Goal: Information Seeking & Learning: Learn about a topic

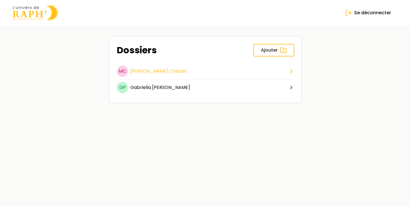
click at [170, 73] on span "Chibani" at bounding box center [178, 71] width 17 height 7
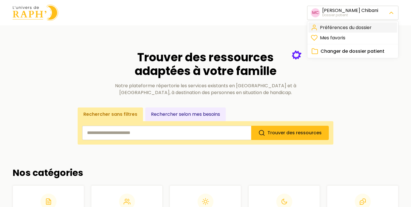
click at [341, 29] on link "Préférences du dossier" at bounding box center [353, 28] width 89 height 10
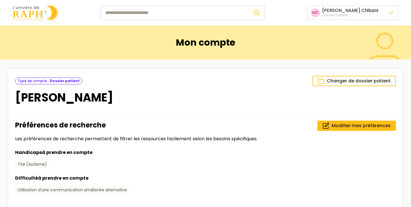
click at [51, 14] on img at bounding box center [36, 13] width 46 height 16
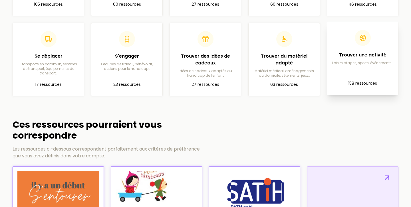
scroll to position [235, 0]
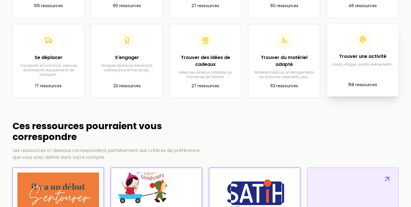
click at [359, 35] on div at bounding box center [363, 39] width 16 height 16
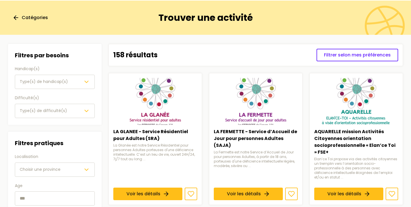
scroll to position [43, 0]
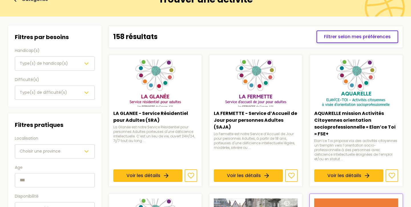
click at [341, 35] on span "Filtrer selon mes préférences" at bounding box center [357, 36] width 67 height 7
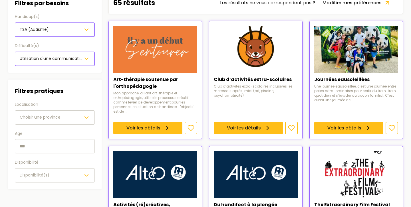
scroll to position [81, 0]
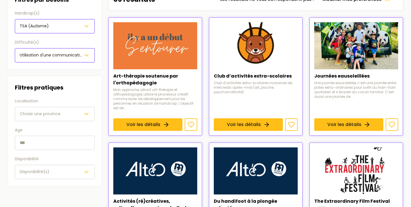
click at [40, 112] on span "Choisir une province" at bounding box center [40, 114] width 41 height 6
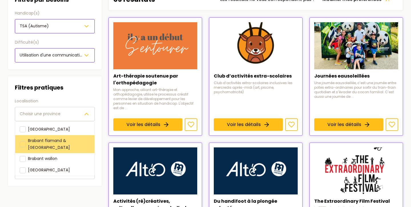
scroll to position [3, 0]
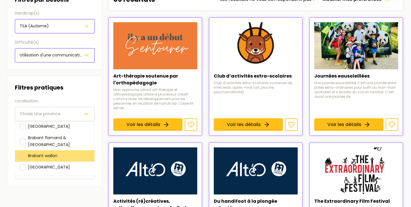
click at [57, 153] on span "Brabant wallon" at bounding box center [42, 156] width 29 height 6
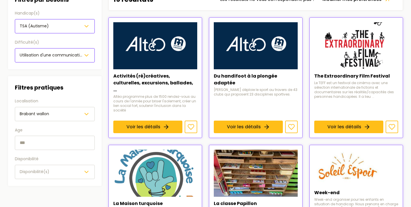
click at [58, 173] on div "Disponibilité(s)" at bounding box center [55, 172] width 70 height 7
click at [58, 73] on div "Filtres par besoins Handicap(s) TSA (Autisme) Difficulté(s) Utilisation d'une c…" at bounding box center [55, 87] width 94 height 198
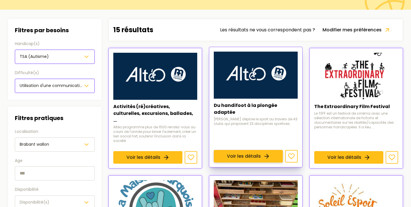
scroll to position [51, 0]
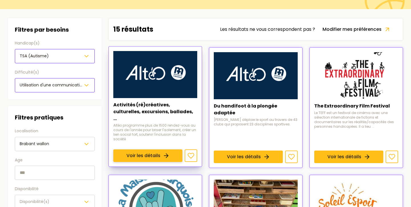
click at [172, 150] on link "Voir les détails" at bounding box center [147, 156] width 69 height 13
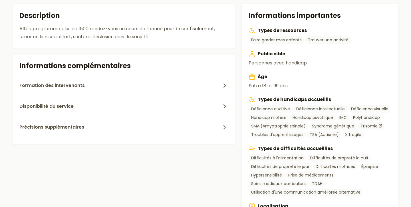
scroll to position [169, 0]
click at [76, 79] on button "Formation des intervenants" at bounding box center [123, 85] width 209 height 21
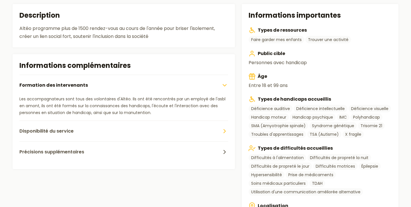
click at [68, 125] on button "Disponibilité du service" at bounding box center [123, 131] width 209 height 21
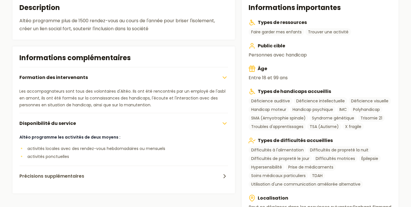
scroll to position [179, 0]
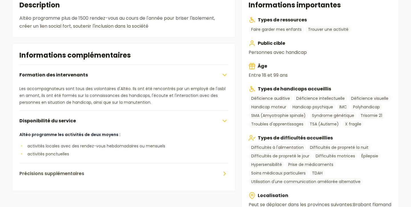
click at [71, 173] on span "Précisions supplémentaires" at bounding box center [51, 174] width 65 height 7
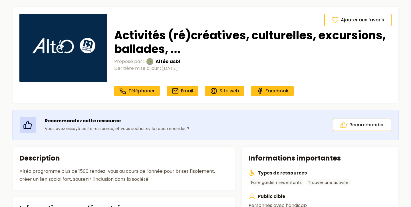
scroll to position [24, 0]
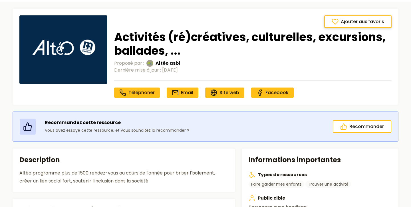
click at [339, 24] on icon at bounding box center [335, 21] width 7 height 7
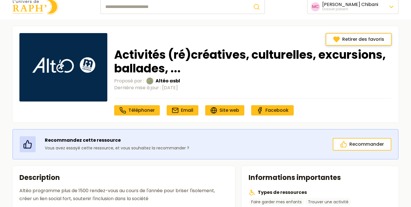
scroll to position [0, 0]
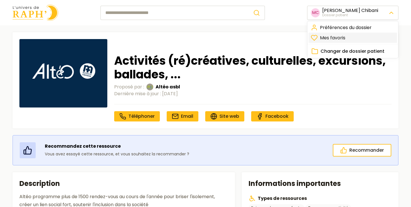
click at [333, 38] on link "Mes favoris" at bounding box center [353, 38] width 89 height 10
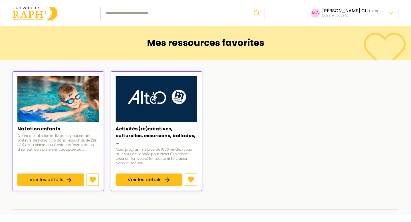
scroll to position [7, 0]
